Goal: Information Seeking & Learning: Learn about a topic

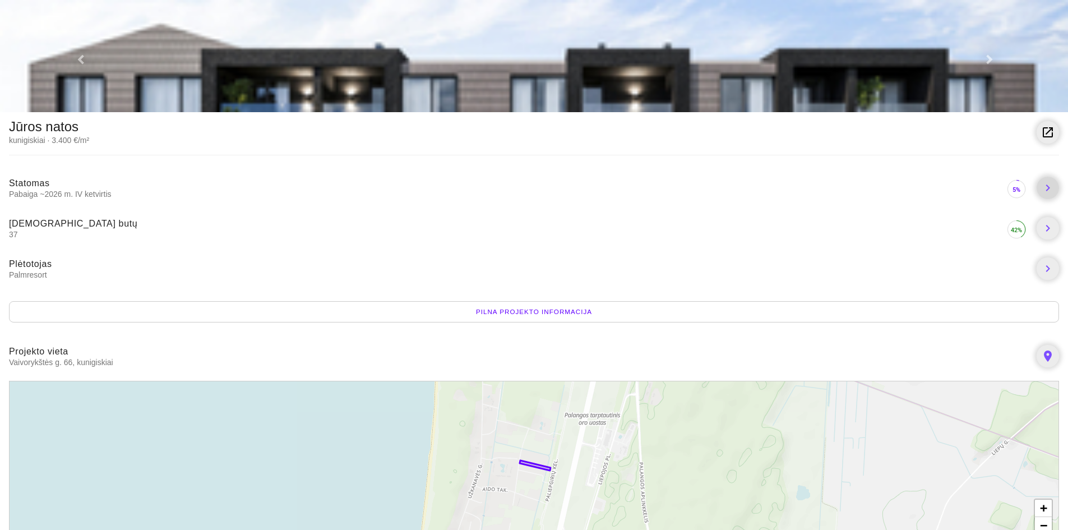
click at [1051, 194] on icon "chevron_right" at bounding box center [1047, 187] width 13 height 13
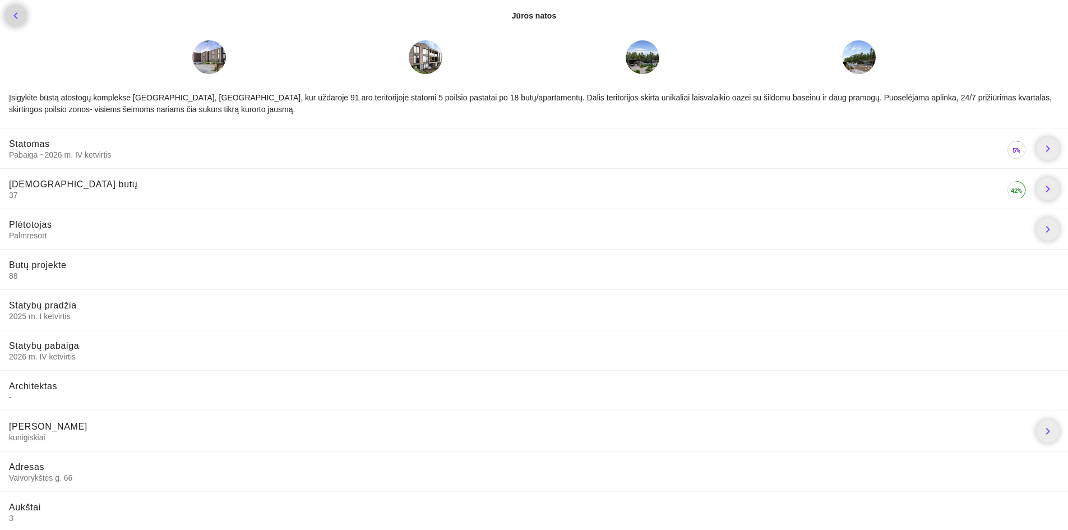
click at [5, 15] on link "chevron_left" at bounding box center [15, 15] width 22 height 22
click at [14, 21] on icon "chevron_left" at bounding box center [15, 15] width 13 height 13
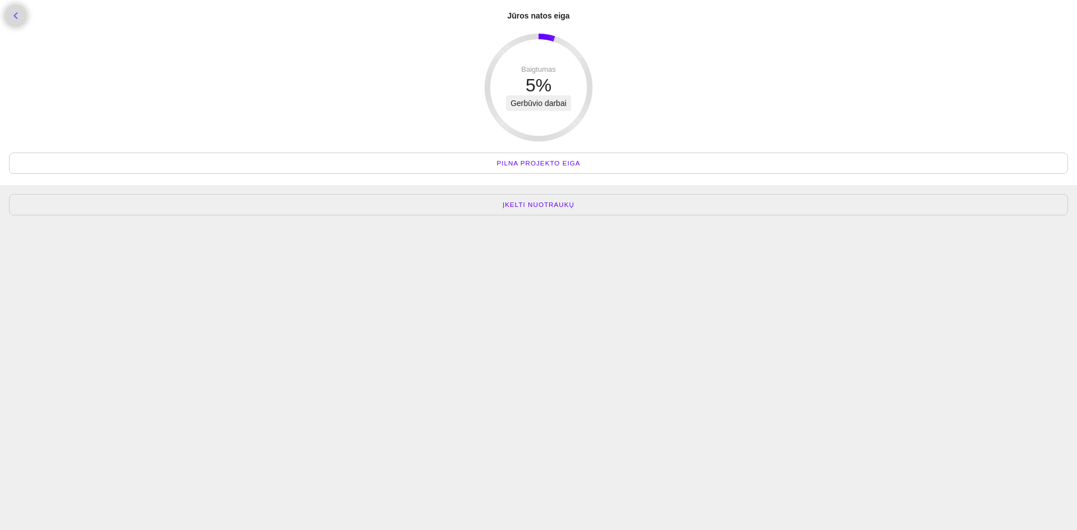
click at [17, 17] on icon "chevron_left" at bounding box center [15, 15] width 13 height 13
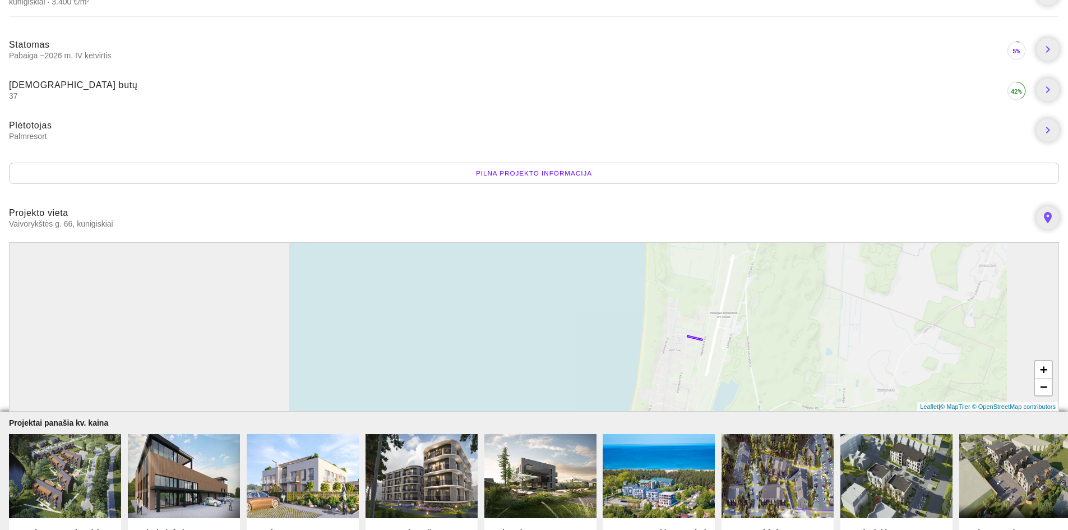
scroll to position [336, 0]
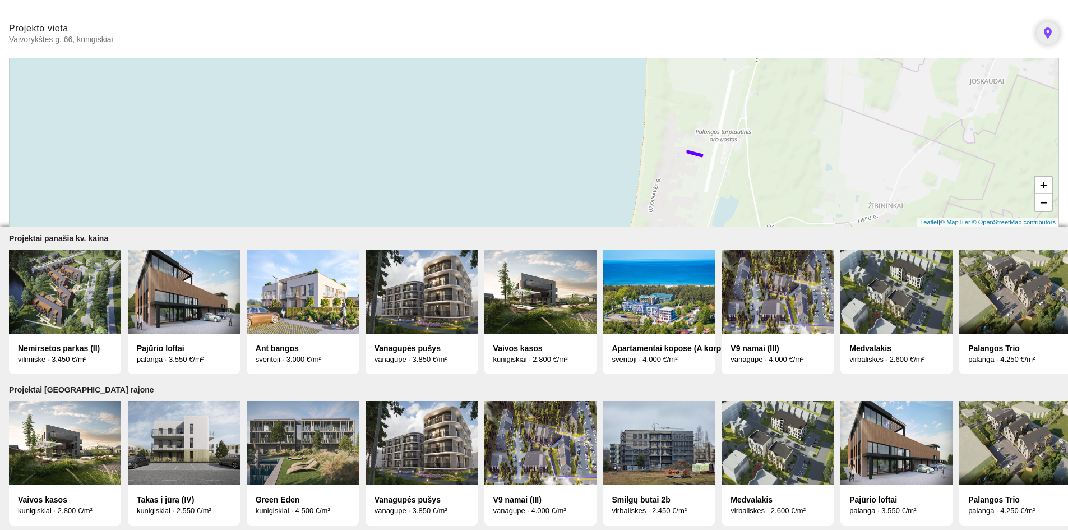
click at [698, 151] on icon at bounding box center [695, 154] width 15 height 6
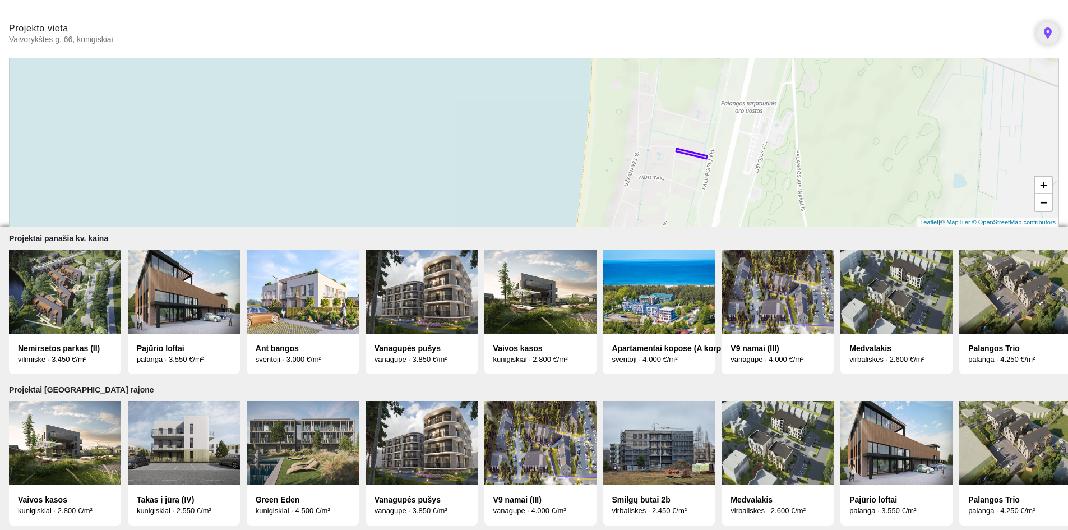
click at [698, 149] on icon at bounding box center [691, 154] width 31 height 10
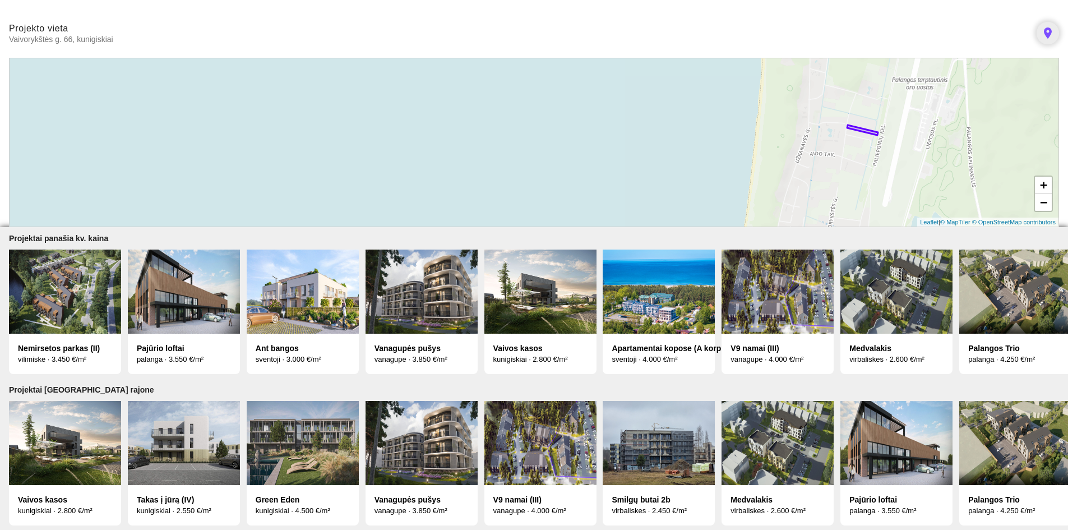
click at [56, 447] on img at bounding box center [65, 443] width 112 height 84
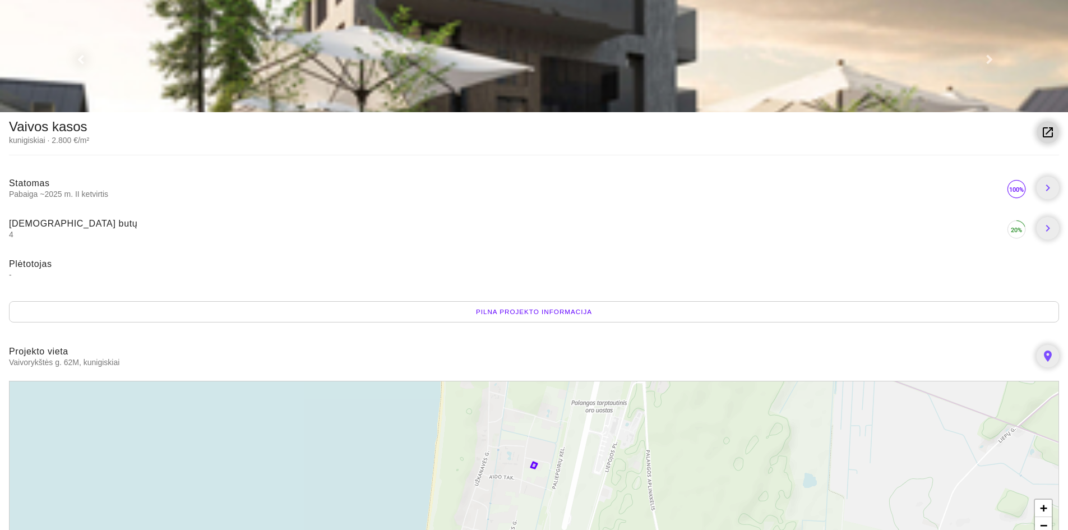
click at [1051, 122] on link "launch" at bounding box center [1048, 132] width 22 height 22
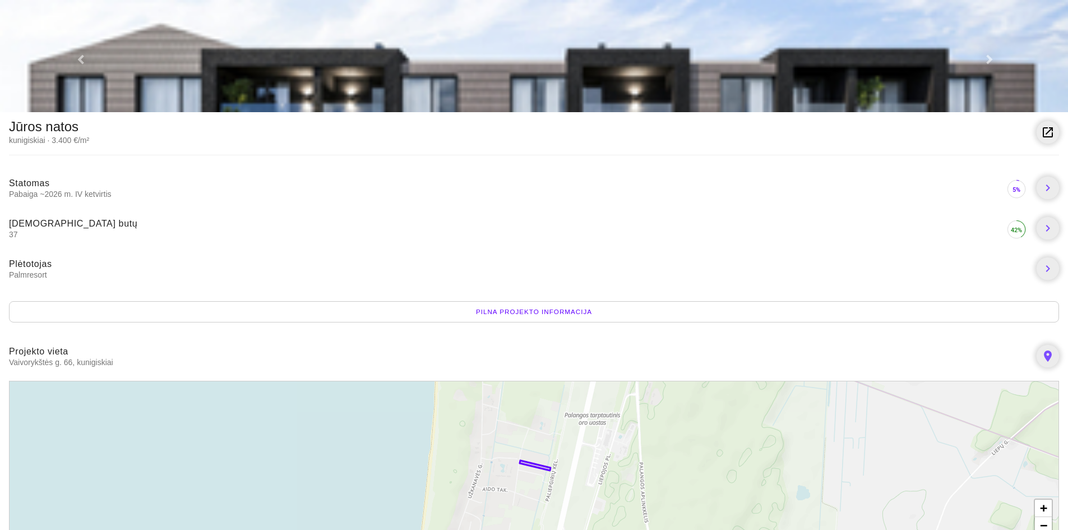
click at [499, 312] on div "Pilna projekto informacija" at bounding box center [534, 311] width 1050 height 21
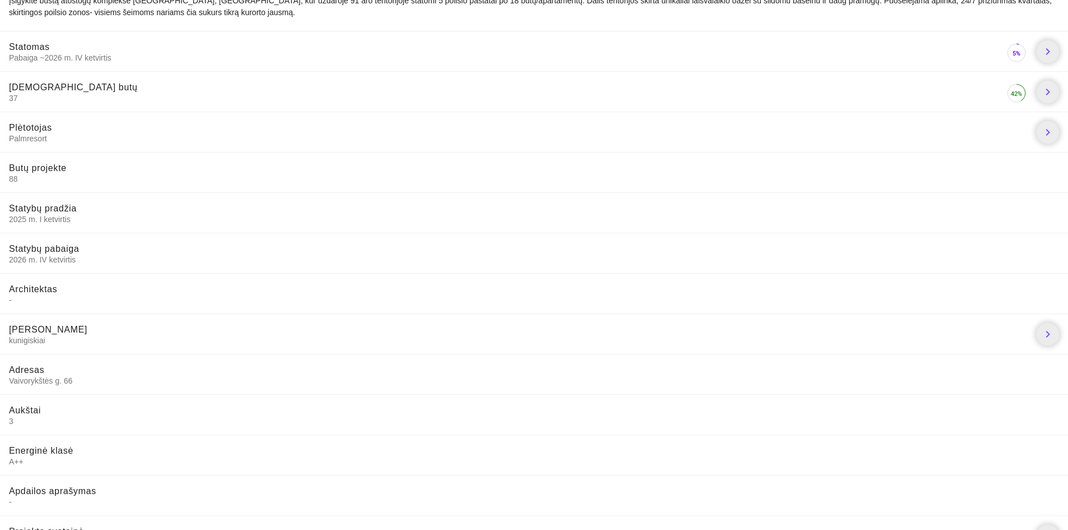
scroll to position [217, 0]
